Goal: Complete application form

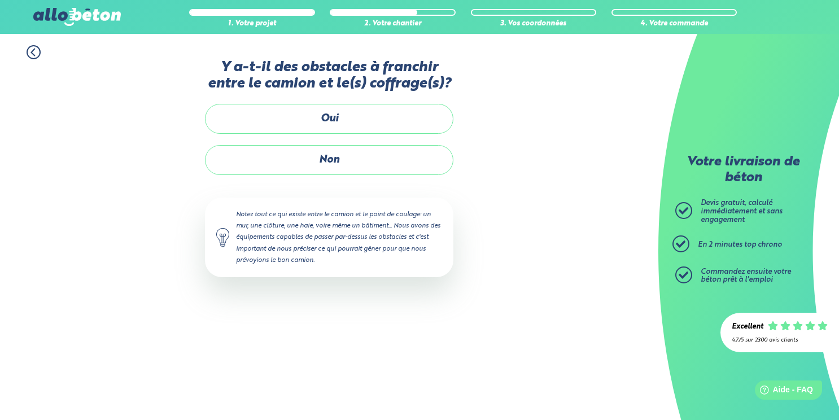
click at [413, 157] on label "Non" at bounding box center [329, 160] width 249 height 30
click at [0, 0] on input "Non" at bounding box center [0, 0] width 0 height 0
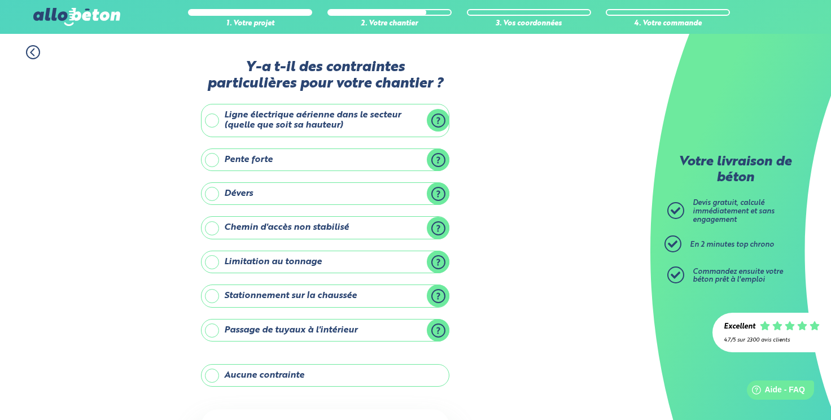
click at [369, 371] on label "Aucune contrainte" at bounding box center [325, 375] width 249 height 23
click at [0, 0] on input "Aucune contrainte" at bounding box center [0, 0] width 0 height 0
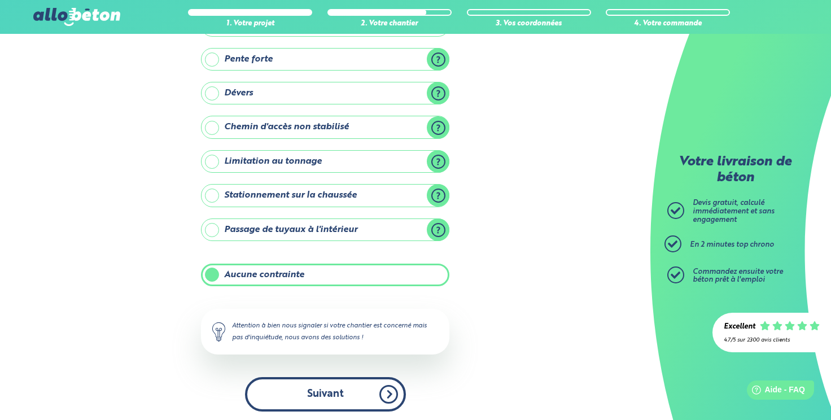
click at [373, 381] on button "Suivant" at bounding box center [325, 394] width 161 height 34
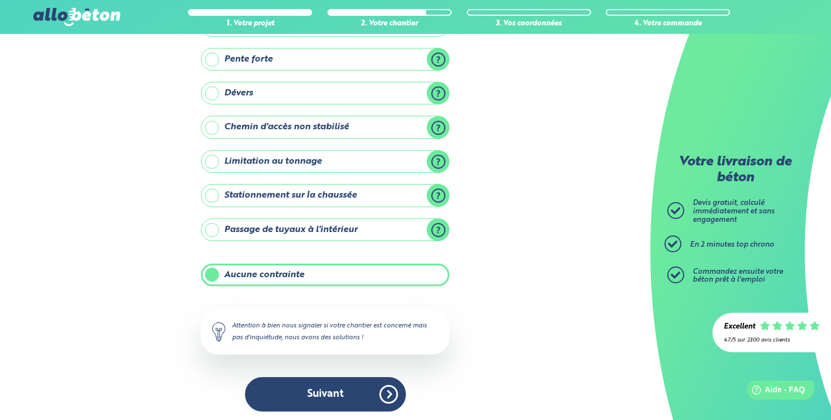
scroll to position [5, 0]
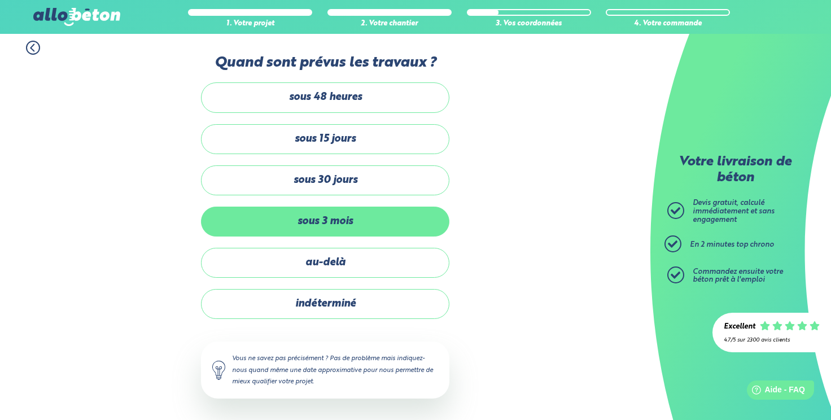
click at [340, 231] on label "sous 3 mois" at bounding box center [325, 222] width 249 height 30
click at [0, 0] on input "sous 3 mois" at bounding box center [0, 0] width 0 height 0
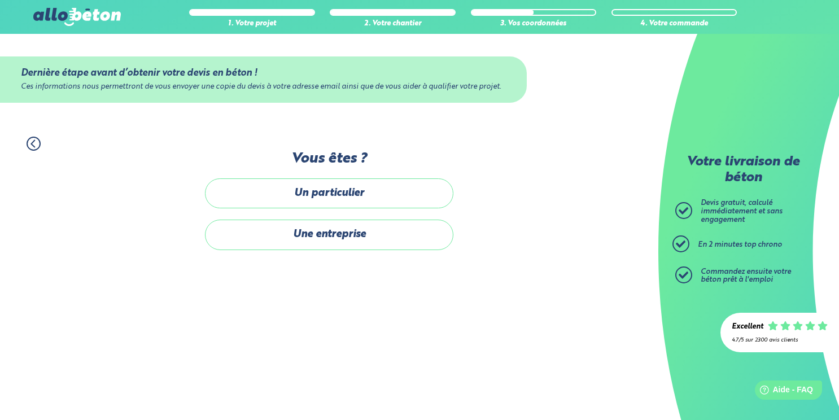
click at [347, 243] on label "Une entreprise" at bounding box center [329, 235] width 249 height 30
click at [0, 0] on input "Une entreprise" at bounding box center [0, 0] width 0 height 0
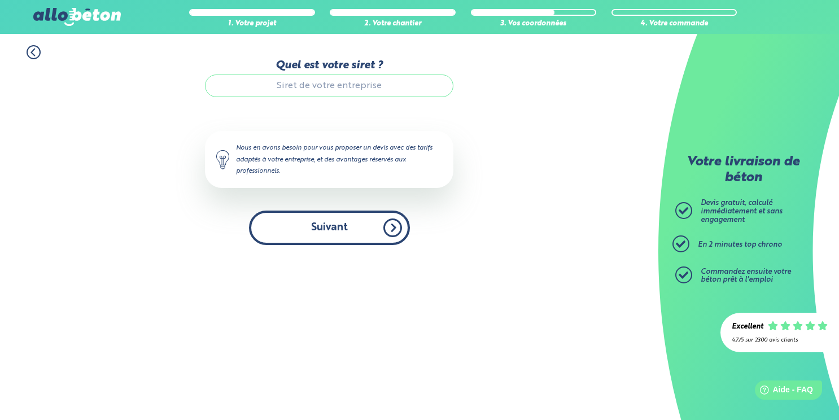
click at [323, 237] on button "Suivant" at bounding box center [329, 228] width 161 height 34
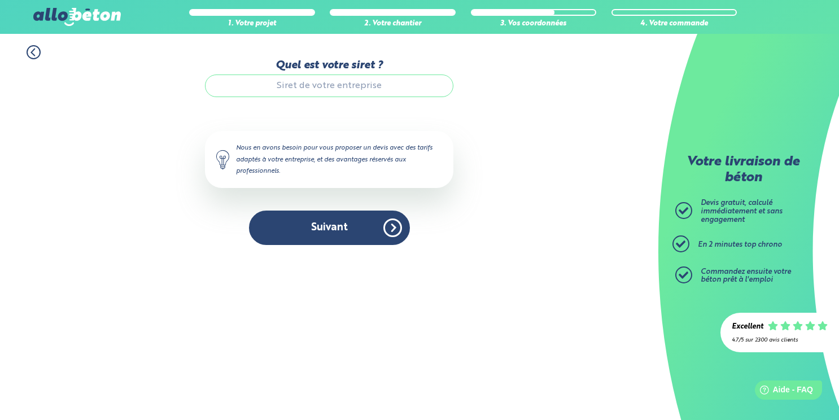
click at [323, 90] on input "Quel est votre siret ?" at bounding box center [329, 86] width 249 height 23
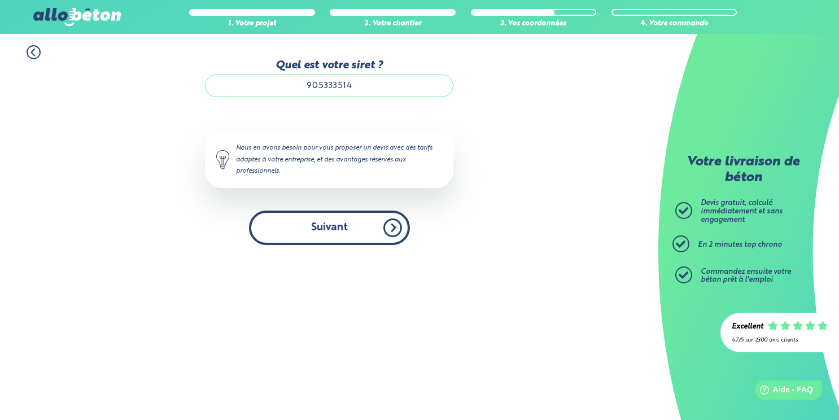
click at [326, 226] on button "Suivant" at bounding box center [329, 228] width 161 height 34
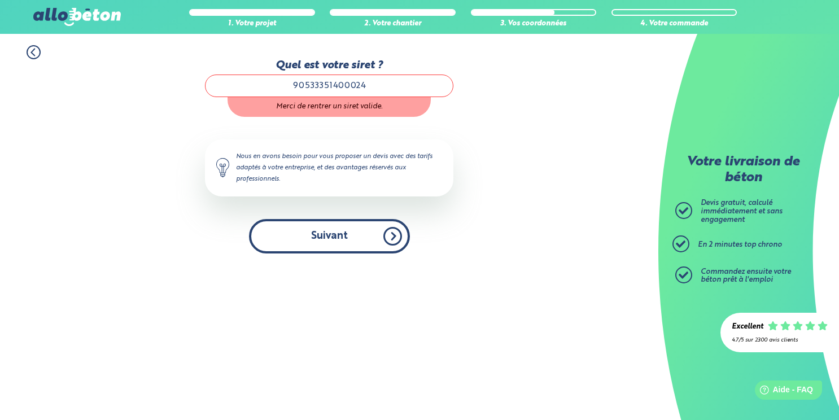
type input "90533351400024"
click at [367, 246] on button "Suivant" at bounding box center [329, 236] width 161 height 34
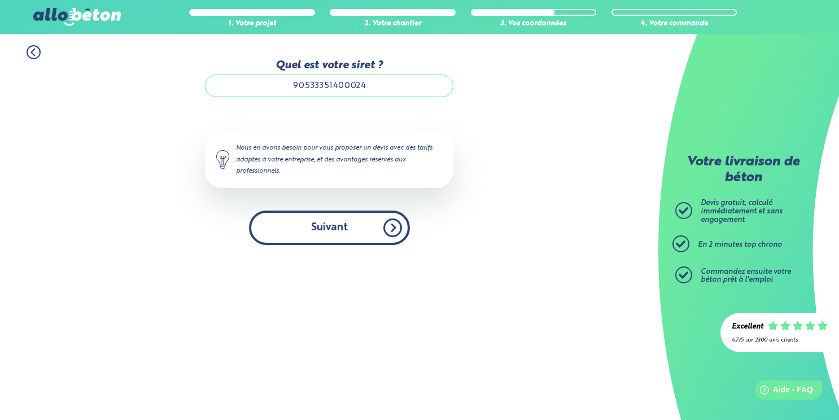
click at [345, 226] on button "Suivant" at bounding box center [329, 228] width 161 height 34
click at [388, 232] on button "Suivant" at bounding box center [329, 228] width 161 height 34
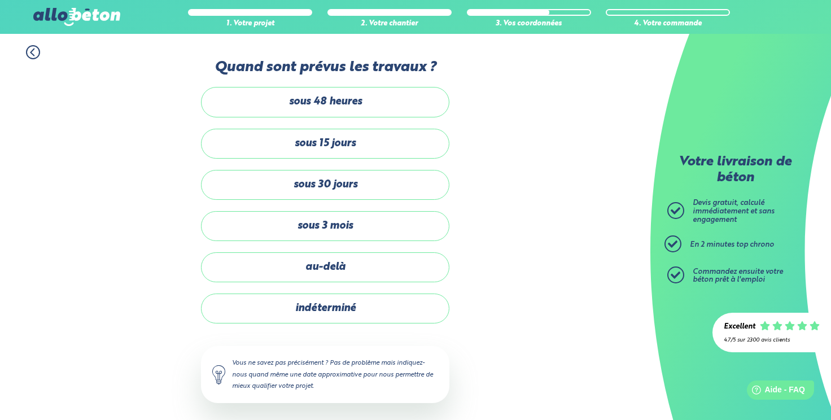
scroll to position [5, 0]
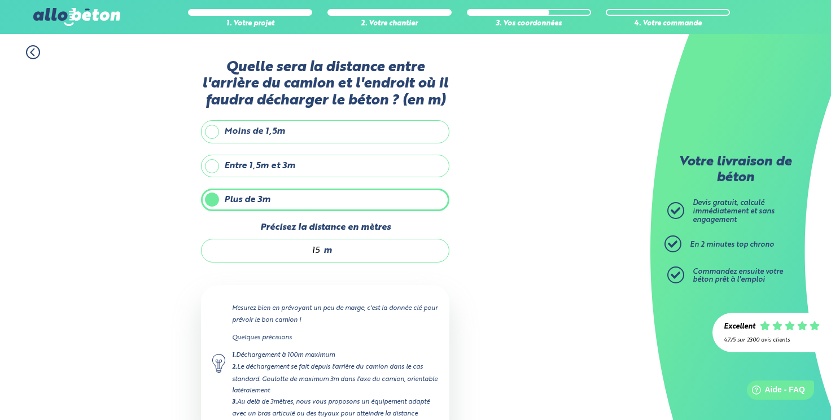
scroll to position [91, 0]
